Goal: Task Accomplishment & Management: Manage account settings

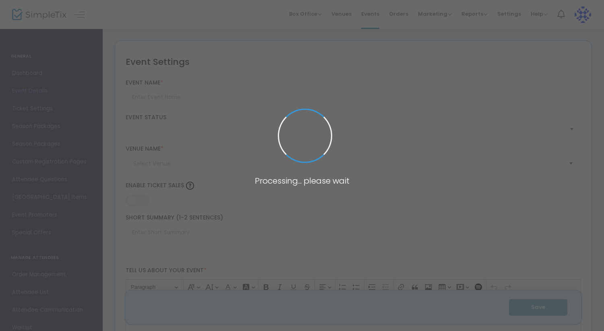
type input "A Reason to Stay - After Party with Happy Talk Band + Rough Seven"
type textarea "Following the screening of A REASON TO STAY at The [GEOGRAPHIC_DATA], [PERSON_N…"
type input "10.000 %"
type input "Buy Tickets"
type input "The Broadside"
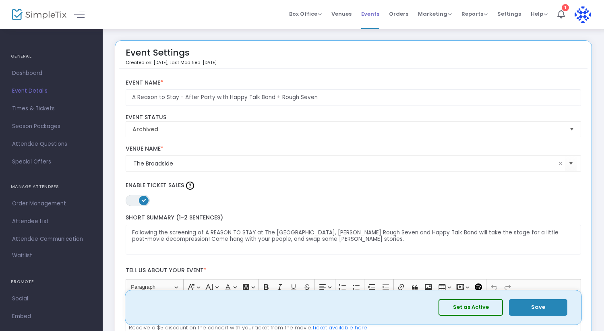
click at [367, 10] on span "Events" at bounding box center [370, 14] width 18 height 21
